Goal: Entertainment & Leisure: Consume media (video, audio)

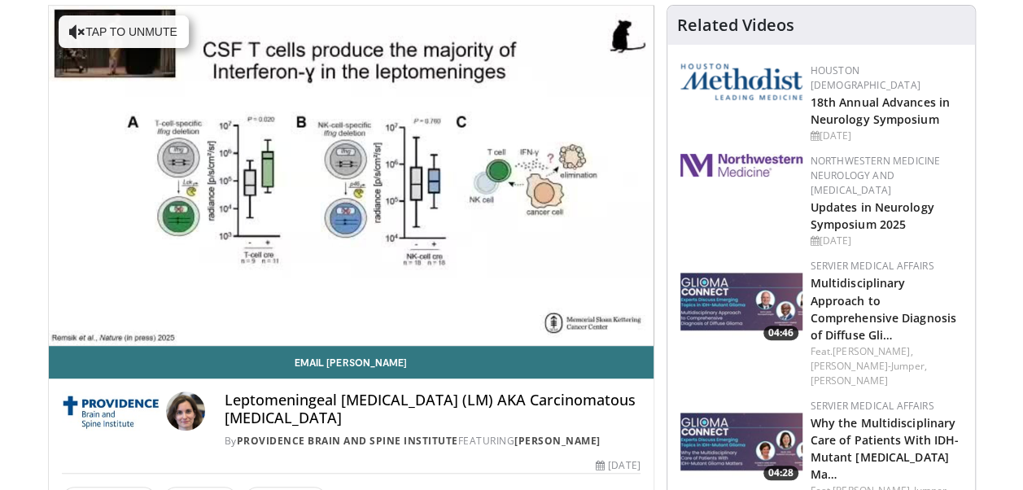
scroll to position [244, 0]
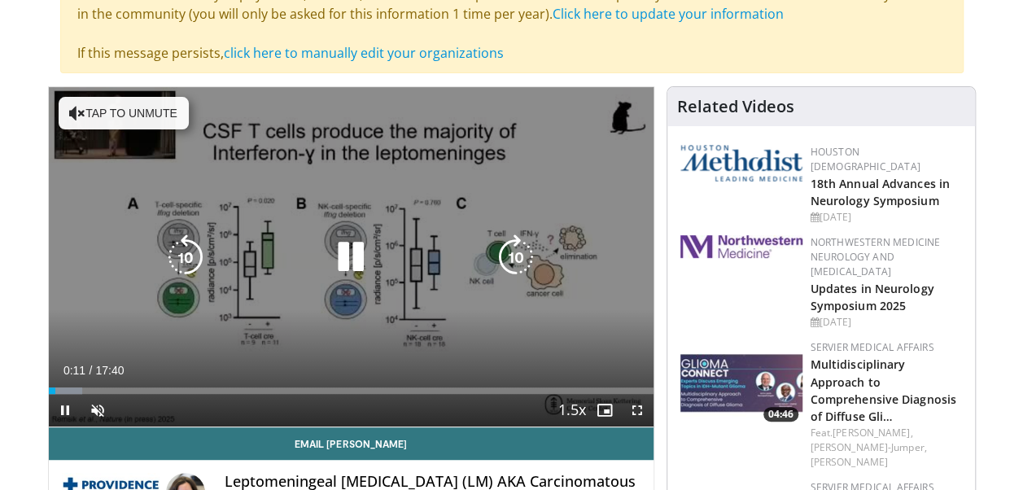
click at [132, 111] on button "Tap to unmute" at bounding box center [124, 113] width 130 height 33
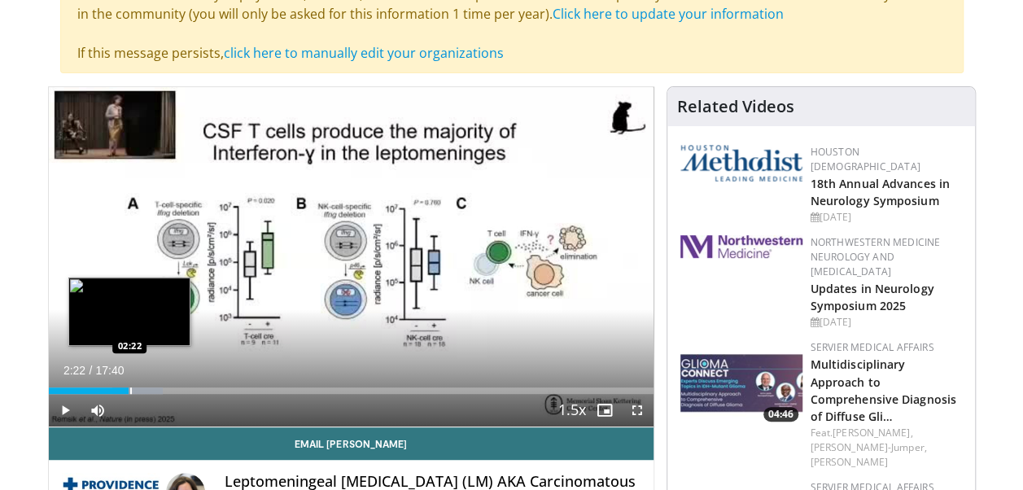
click at [129, 387] on div "Loaded : 18.86% 02:21 02:22" at bounding box center [351, 390] width 605 height 7
click at [129, 387] on video-js "**********" at bounding box center [351, 257] width 605 height 340
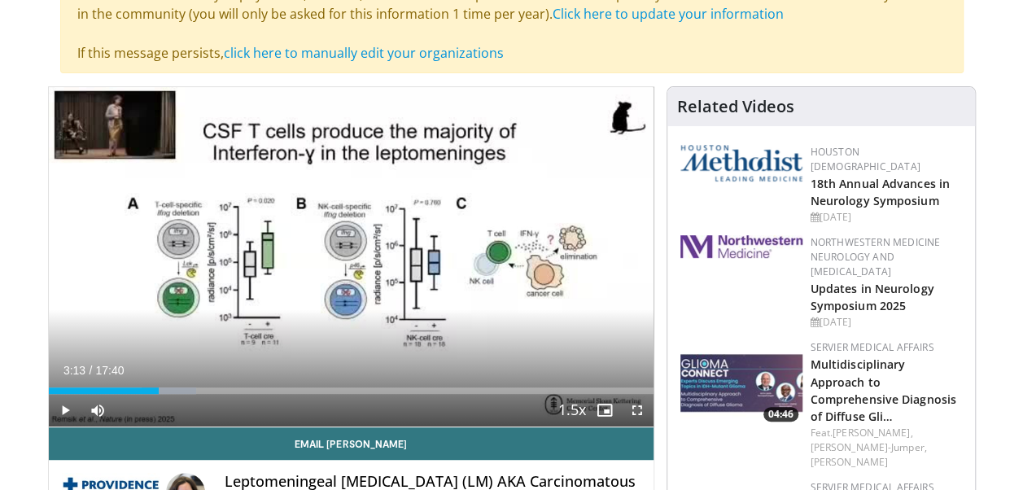
drag, startPoint x: 125, startPoint y: 391, endPoint x: 159, endPoint y: 394, distance: 33.5
click at [159, 394] on div "Current Time 3:13 / Duration 17:40 Play Skip Backward Skip Forward Mute Loaded …" at bounding box center [351, 410] width 605 height 33
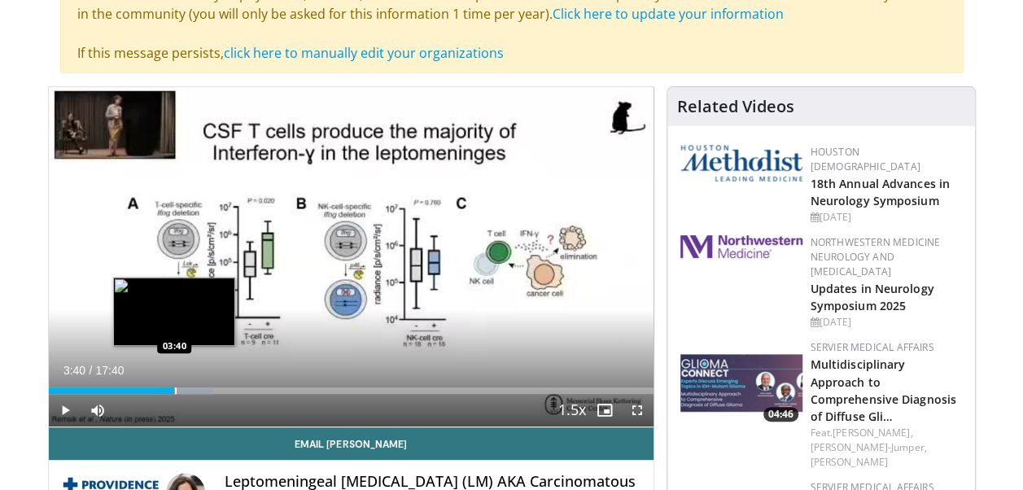
drag, startPoint x: 155, startPoint y: 391, endPoint x: 174, endPoint y: 391, distance: 19.5
click at [175, 391] on div "Progress Bar" at bounding box center [176, 390] width 2 height 7
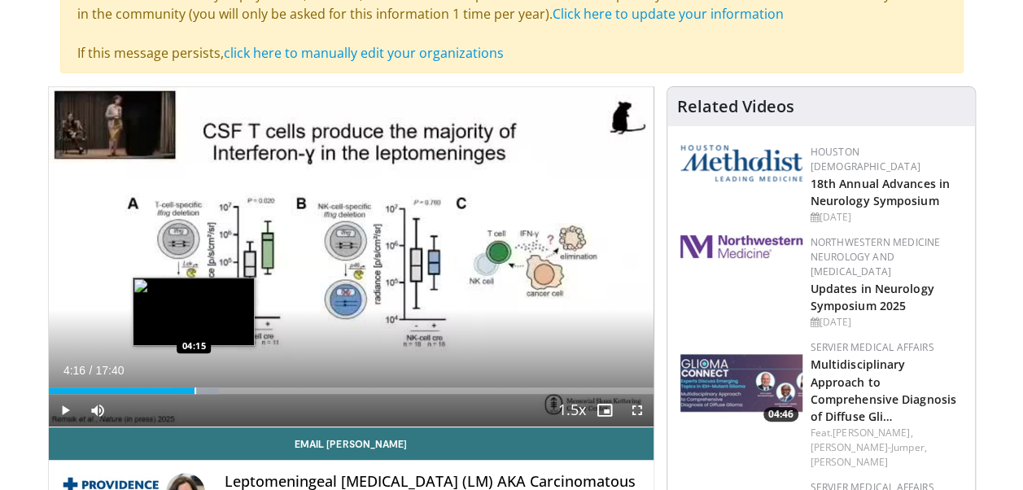
drag, startPoint x: 180, startPoint y: 384, endPoint x: 194, endPoint y: 389, distance: 14.7
click at [194, 389] on div "Loaded : 28.24% 04:16 04:15" at bounding box center [351, 385] width 605 height 15
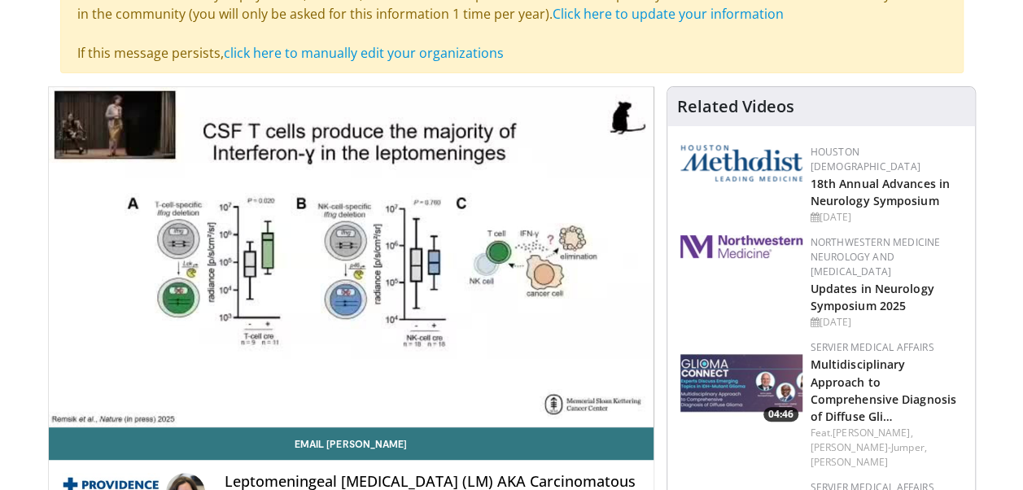
drag, startPoint x: 194, startPoint y: 389, endPoint x: 210, endPoint y: 394, distance: 17.0
click at [210, 394] on div "10 seconds Tap to unmute" at bounding box center [351, 256] width 605 height 339
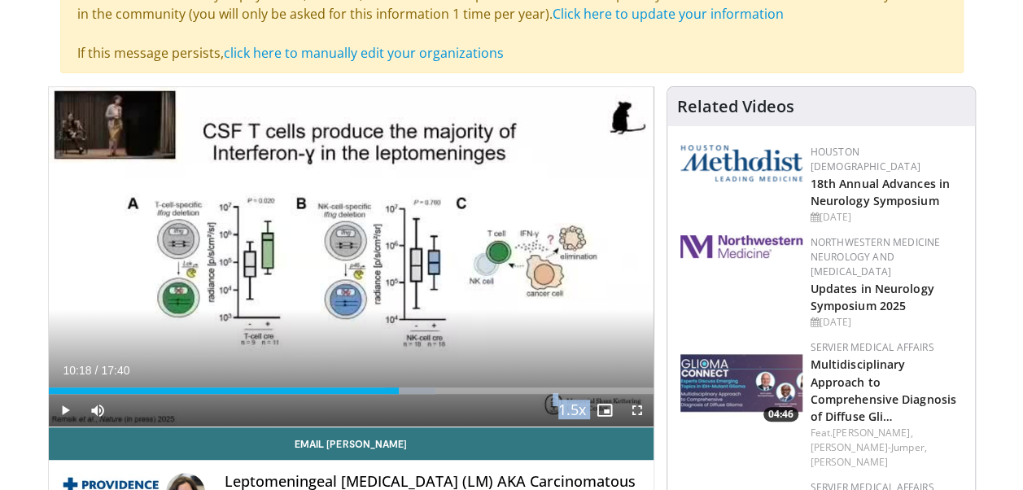
drag, startPoint x: 197, startPoint y: 388, endPoint x: 400, endPoint y: 402, distance: 203.9
click at [400, 402] on div "Current Time 10:18 / Duration 17:40 Play Skip Backward Skip Forward Mute Loaded…" at bounding box center [351, 410] width 605 height 33
drag, startPoint x: 400, startPoint y: 390, endPoint x: 591, endPoint y: 405, distance: 191.0
click at [591, 405] on div "Current Time 15:52 / Duration 17:40 Play Skip Backward Skip Forward Mute Loaded…" at bounding box center [351, 410] width 605 height 33
click at [57, 407] on span "Video Player" at bounding box center [65, 410] width 33 height 33
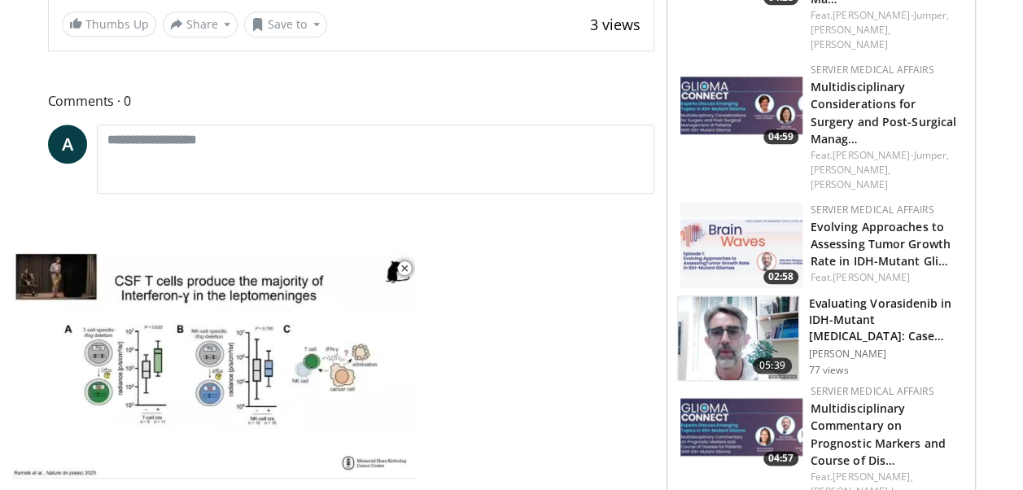
scroll to position [814, 0]
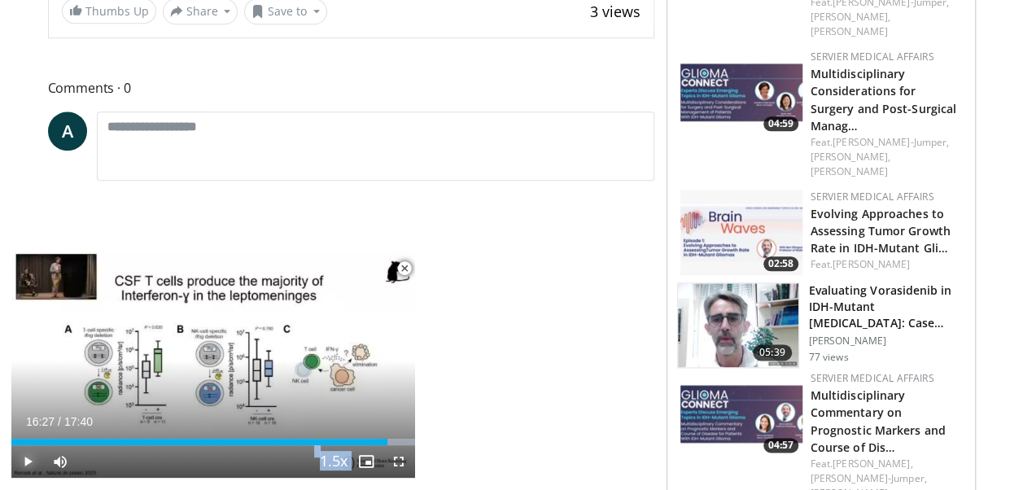
click at [387, 446] on div "Current Time 16:27 / Duration 17:40 Play Skip Backward Skip Forward Mute Loaded…" at bounding box center [213, 461] width 404 height 33
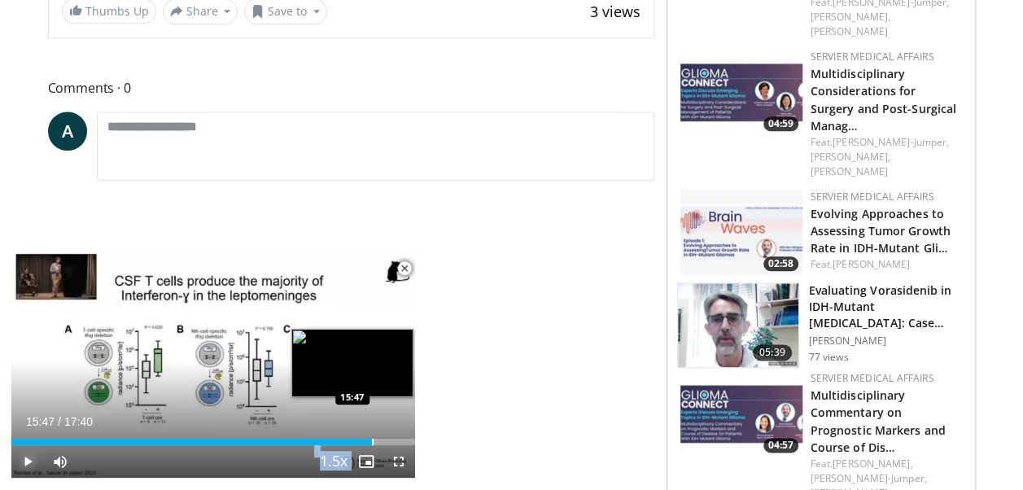
drag, startPoint x: 386, startPoint y: 441, endPoint x: 371, endPoint y: 444, distance: 15.0
click at [372, 444] on div "Progress Bar" at bounding box center [373, 442] width 2 height 7
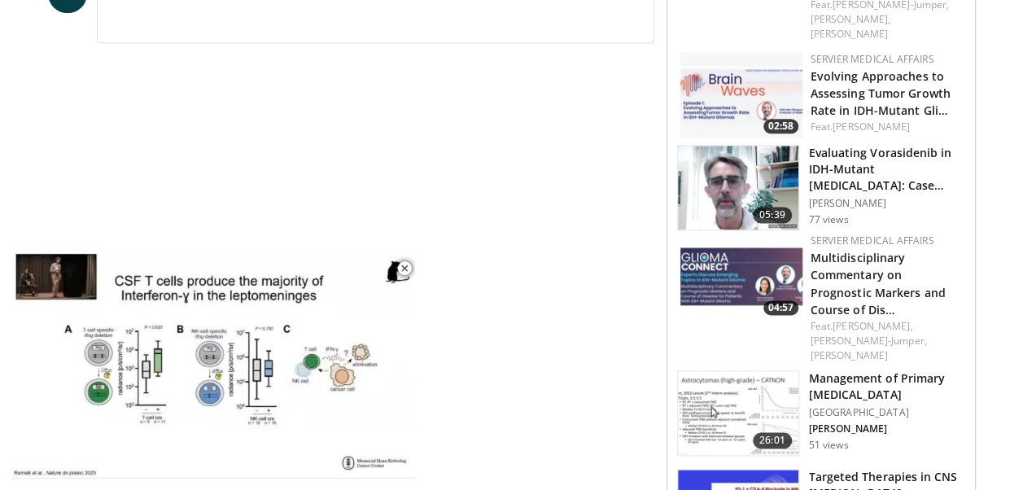
scroll to position [976, 0]
